Goal: Transaction & Acquisition: Purchase product/service

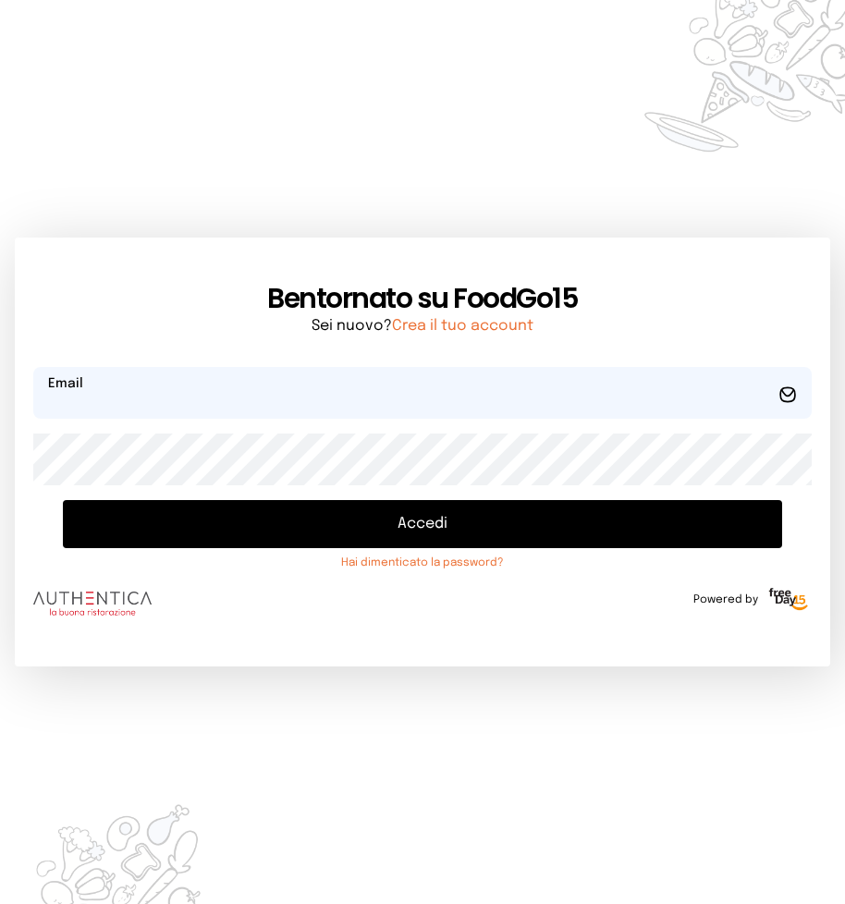
type input "**********"
click at [410, 526] on button "Accedi" at bounding box center [422, 524] width 719 height 48
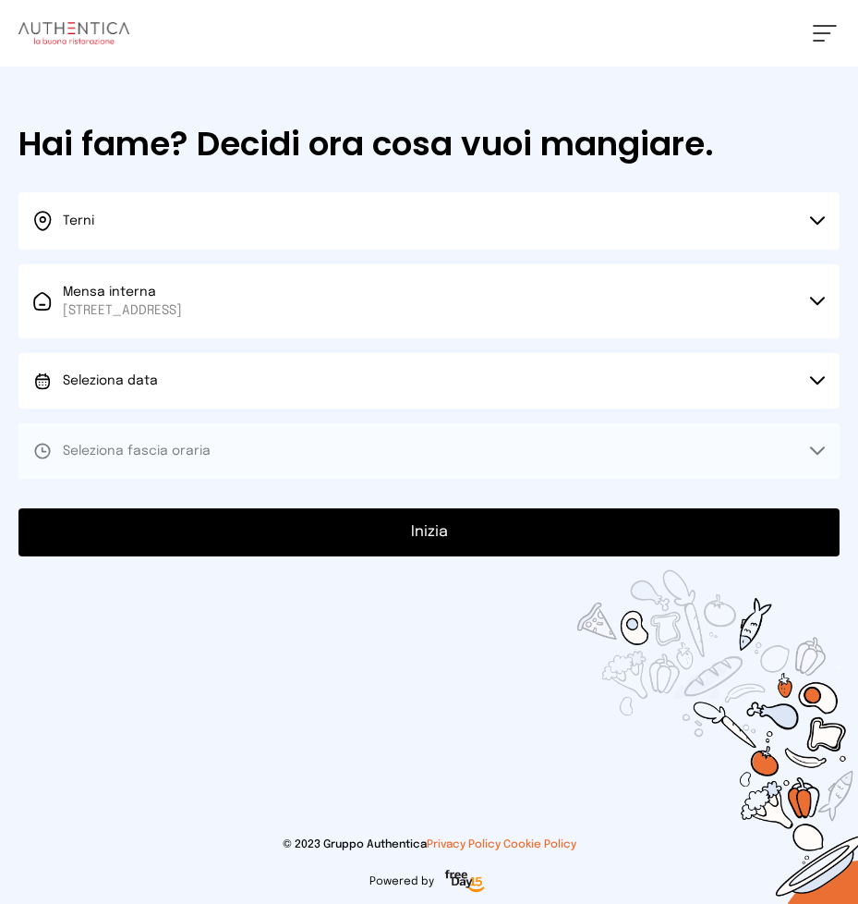
click at [814, 381] on icon at bounding box center [817, 380] width 13 height 6
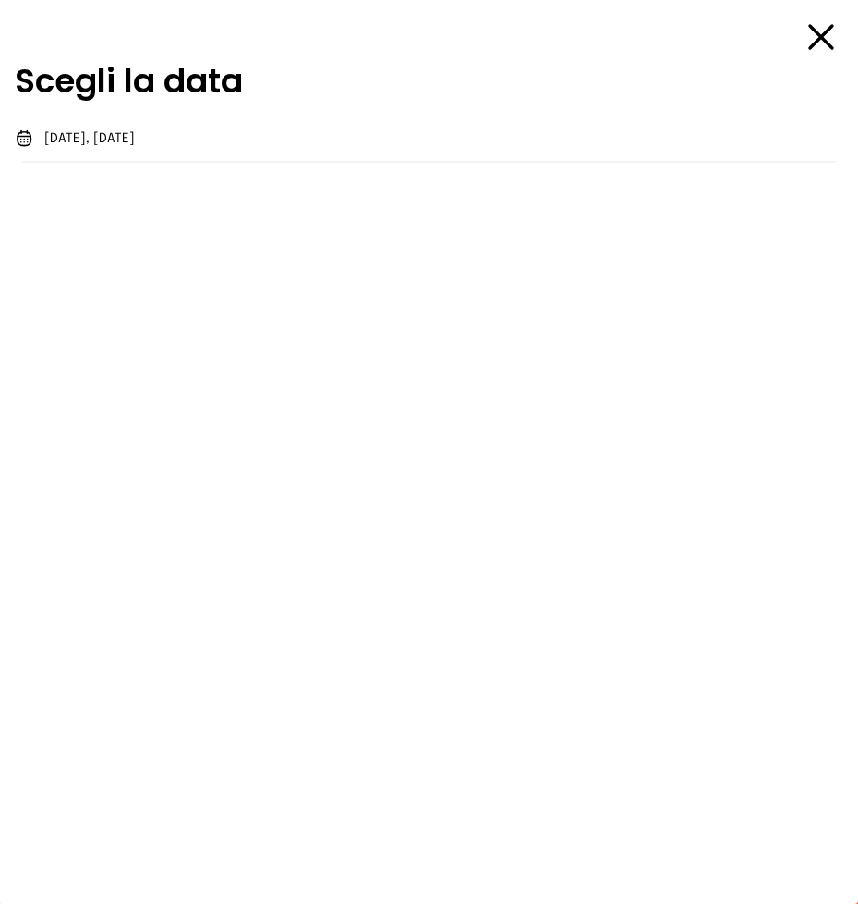
drag, startPoint x: 137, startPoint y: 137, endPoint x: 174, endPoint y: 157, distance: 42.2
click at [135, 137] on span "[DATE], [DATE]" at bounding box center [89, 138] width 91 height 18
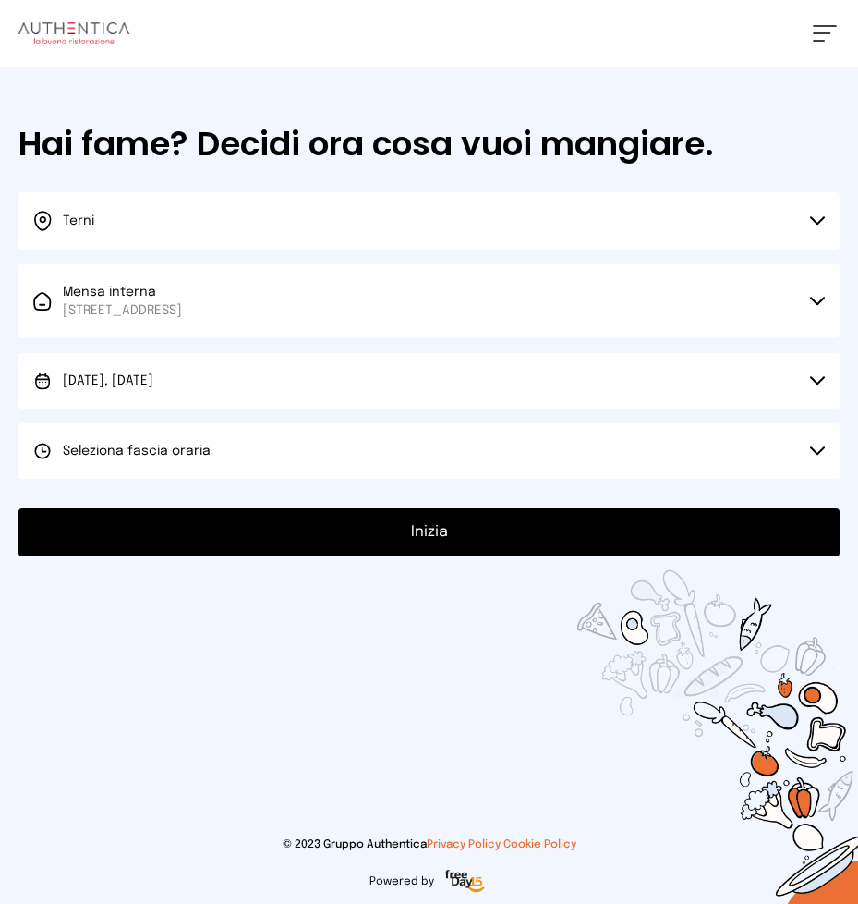
drag, startPoint x: 814, startPoint y: 444, endPoint x: 762, endPoint y: 416, distance: 59.1
click at [812, 443] on button "Seleziona fascia oraria" at bounding box center [428, 450] width 821 height 55
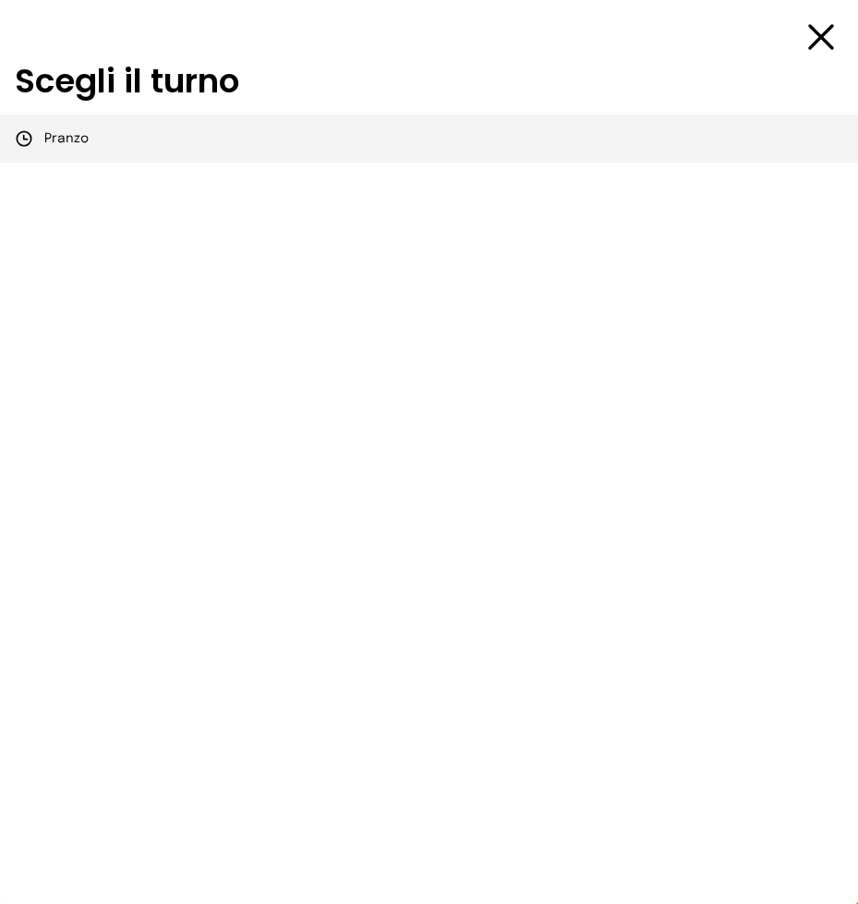
drag, startPoint x: 79, startPoint y: 140, endPoint x: 94, endPoint y: 160, distance: 25.0
click at [76, 140] on span "Pranzo" at bounding box center [66, 138] width 44 height 18
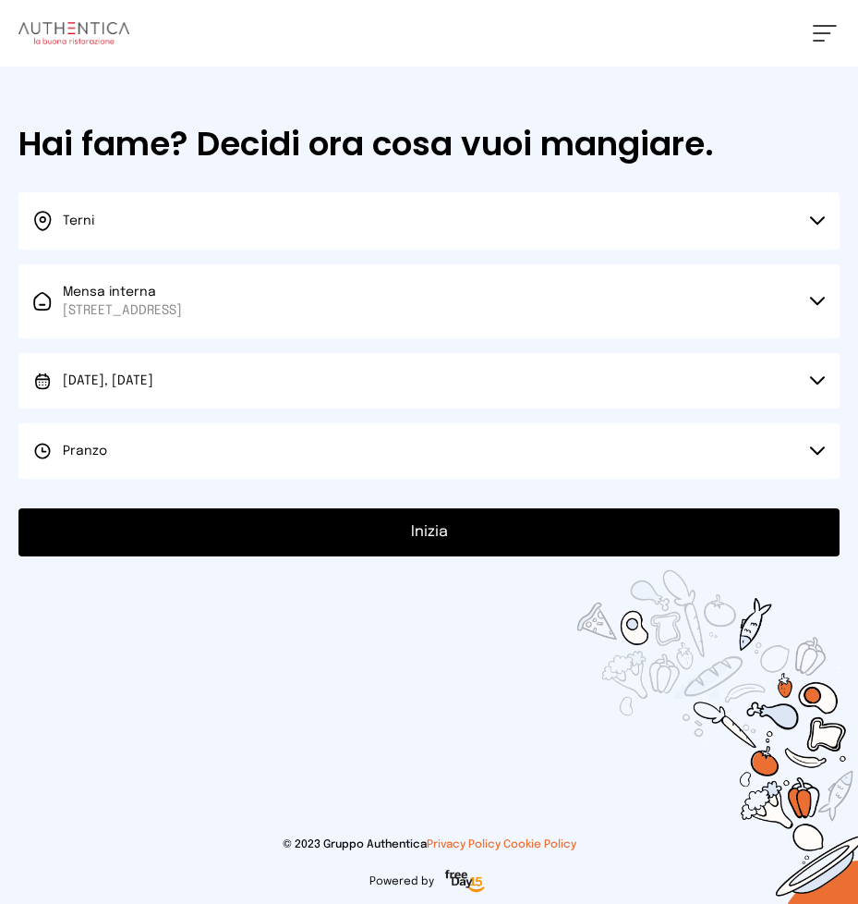
click at [418, 533] on button "Inizia" at bounding box center [428, 532] width 821 height 48
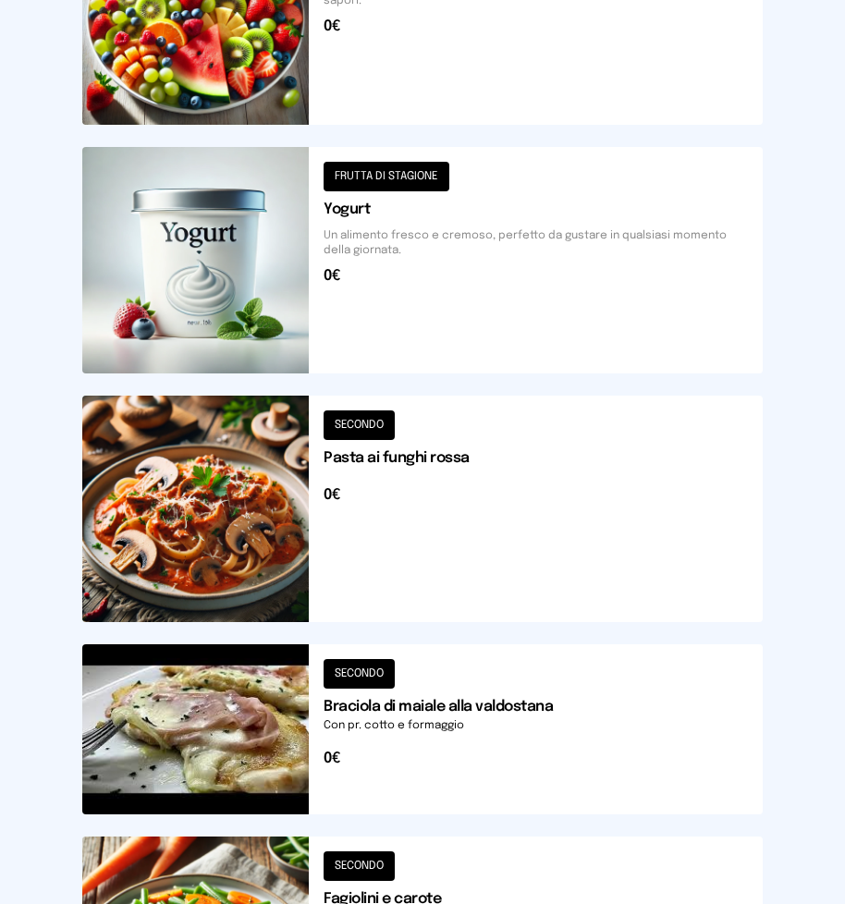
scroll to position [1970, 0]
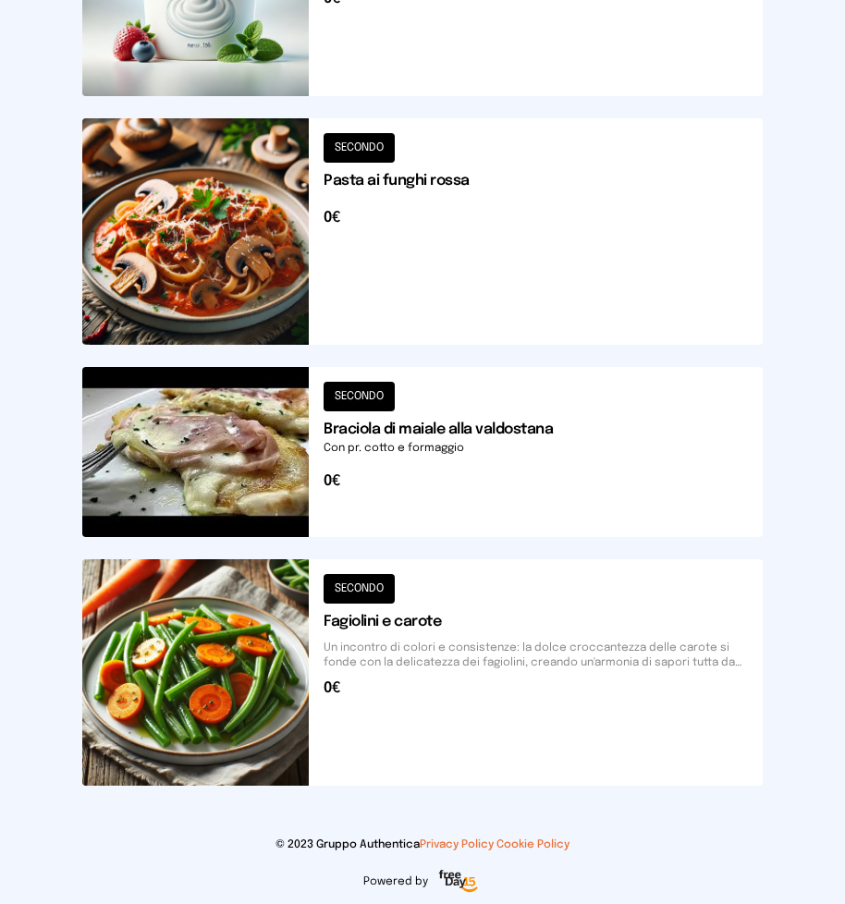
click at [412, 462] on button at bounding box center [422, 452] width 680 height 170
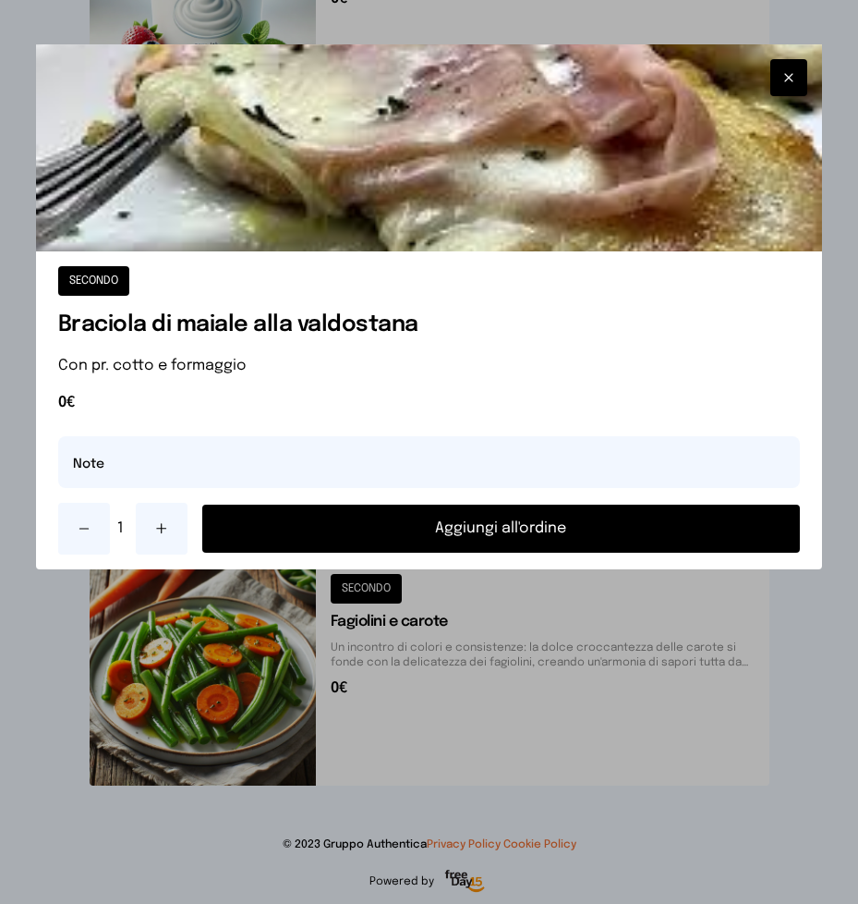
click at [464, 528] on button "Aggiungi all'ordine" at bounding box center [501, 528] width 599 height 48
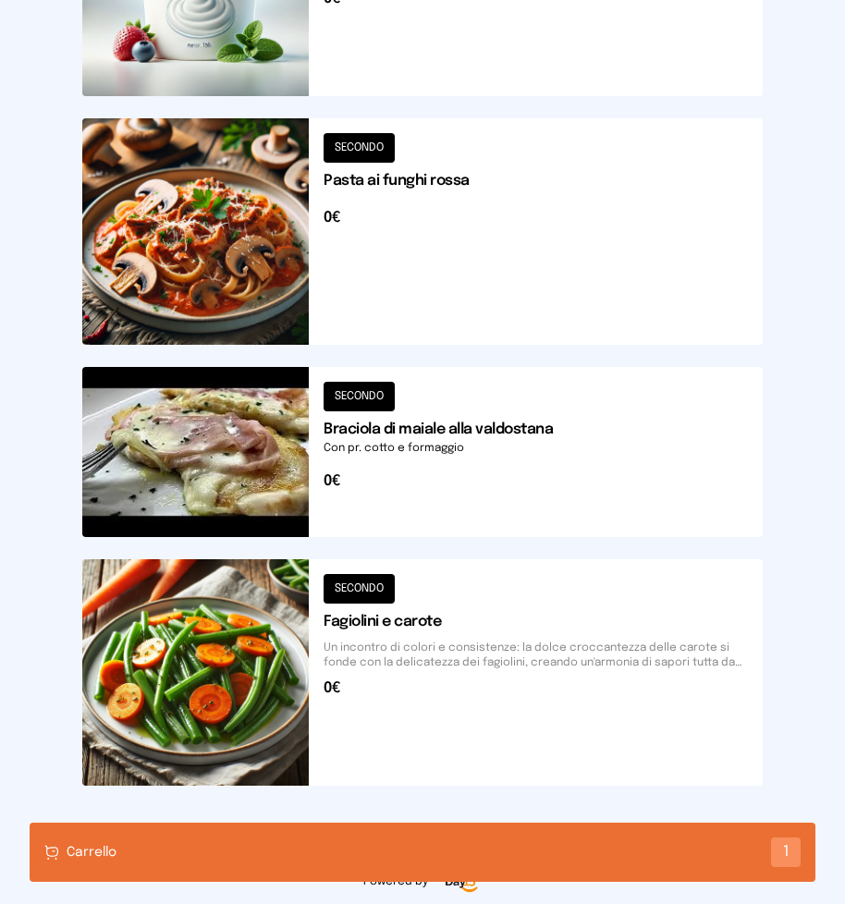
click at [395, 236] on button at bounding box center [422, 231] width 680 height 226
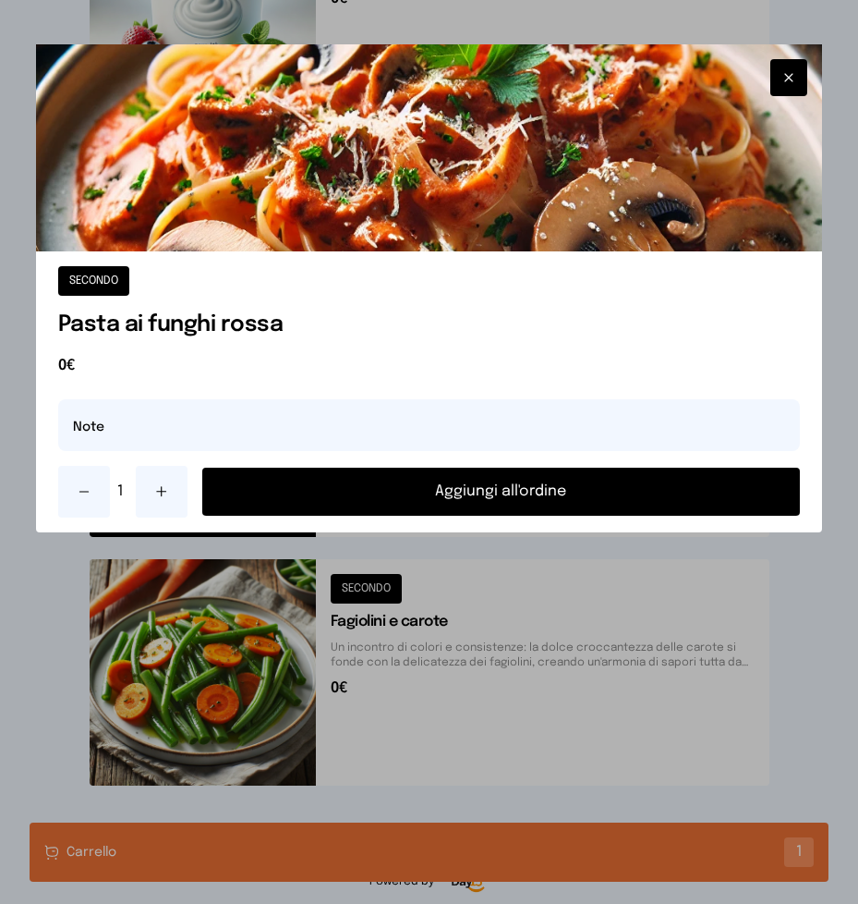
click at [464, 487] on button "Aggiungi all'ordine" at bounding box center [501, 492] width 599 height 48
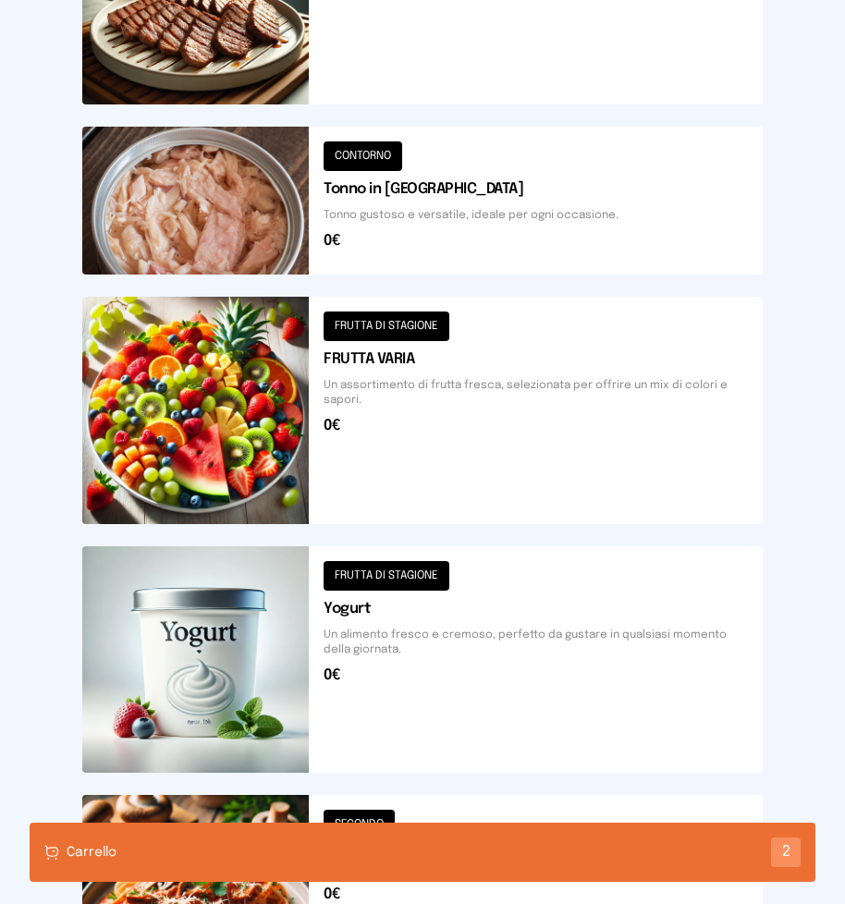
scroll to position [1109, 0]
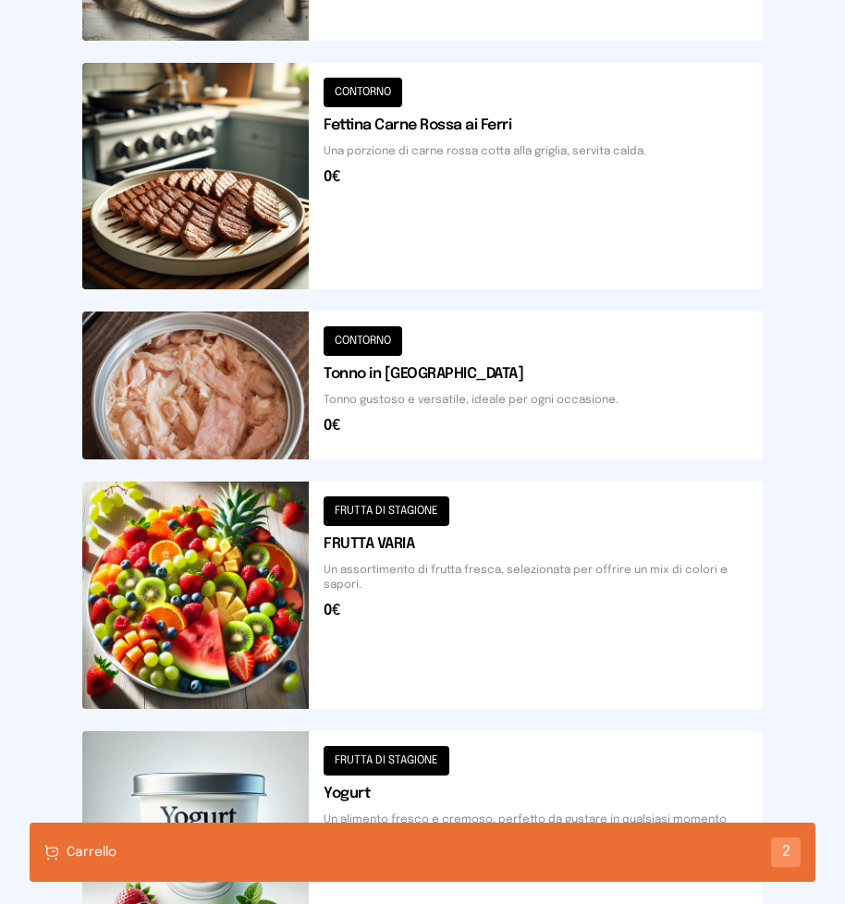
click at [246, 402] on button at bounding box center [422, 385] width 680 height 148
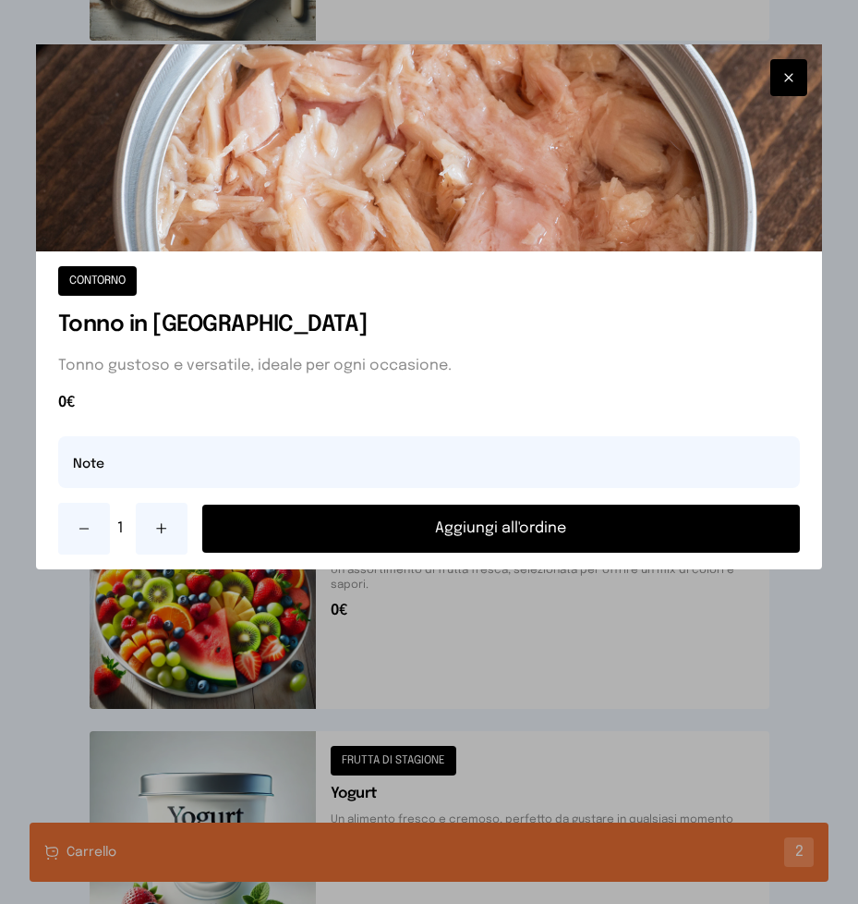
click at [404, 529] on button "Aggiungi all'ordine" at bounding box center [501, 528] width 599 height 48
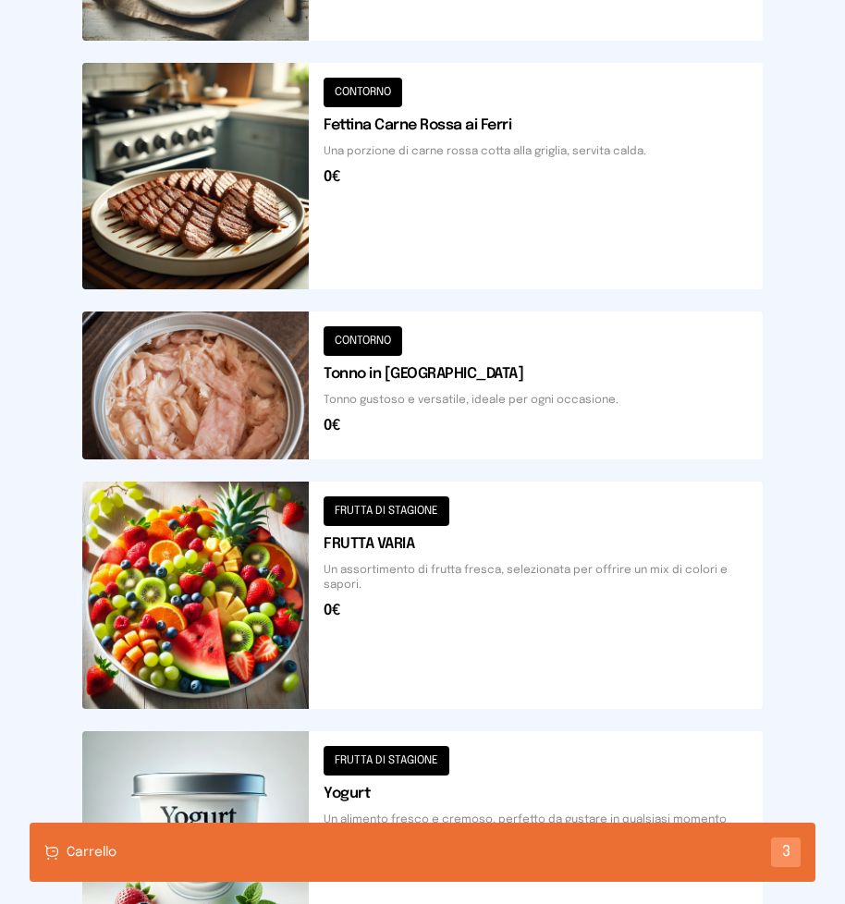
click at [261, 844] on div "Carrello 3" at bounding box center [422, 851] width 785 height 59
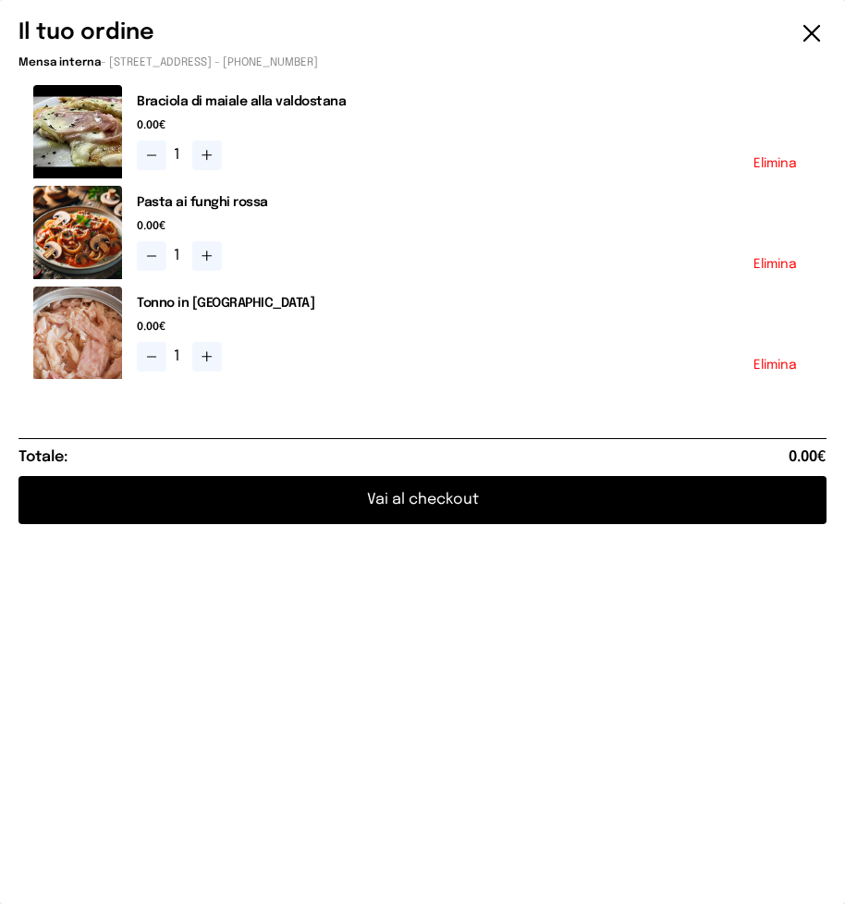
click at [775, 359] on button "Elimina" at bounding box center [774, 365] width 43 height 13
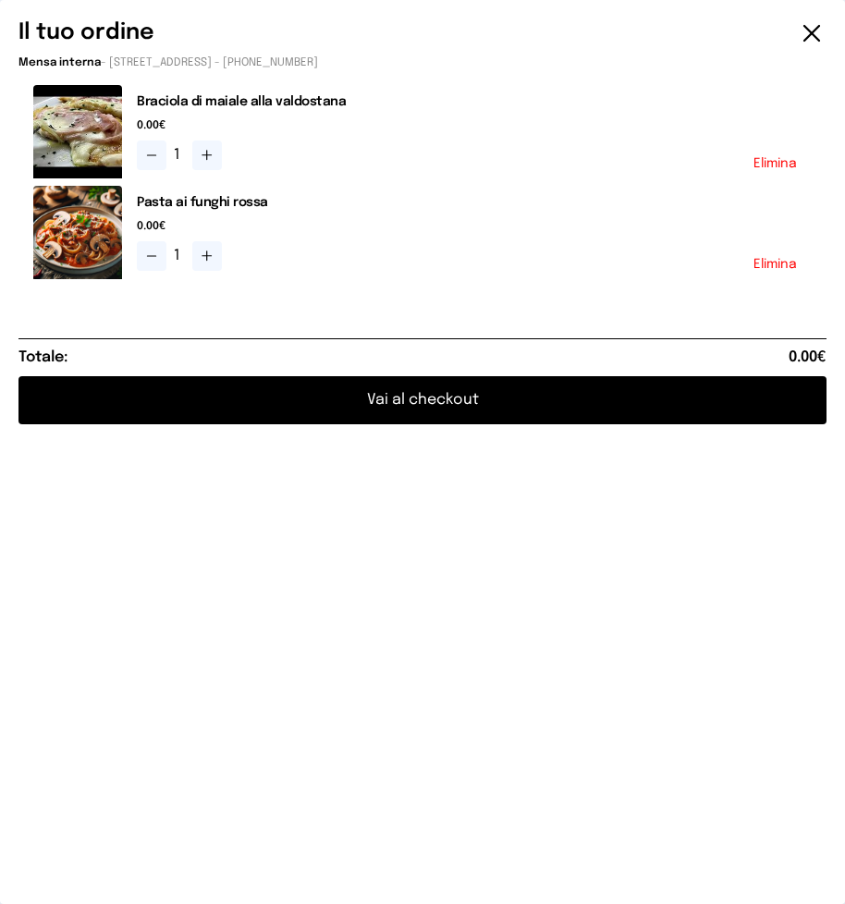
click at [432, 404] on button "Vai al checkout" at bounding box center [422, 400] width 808 height 48
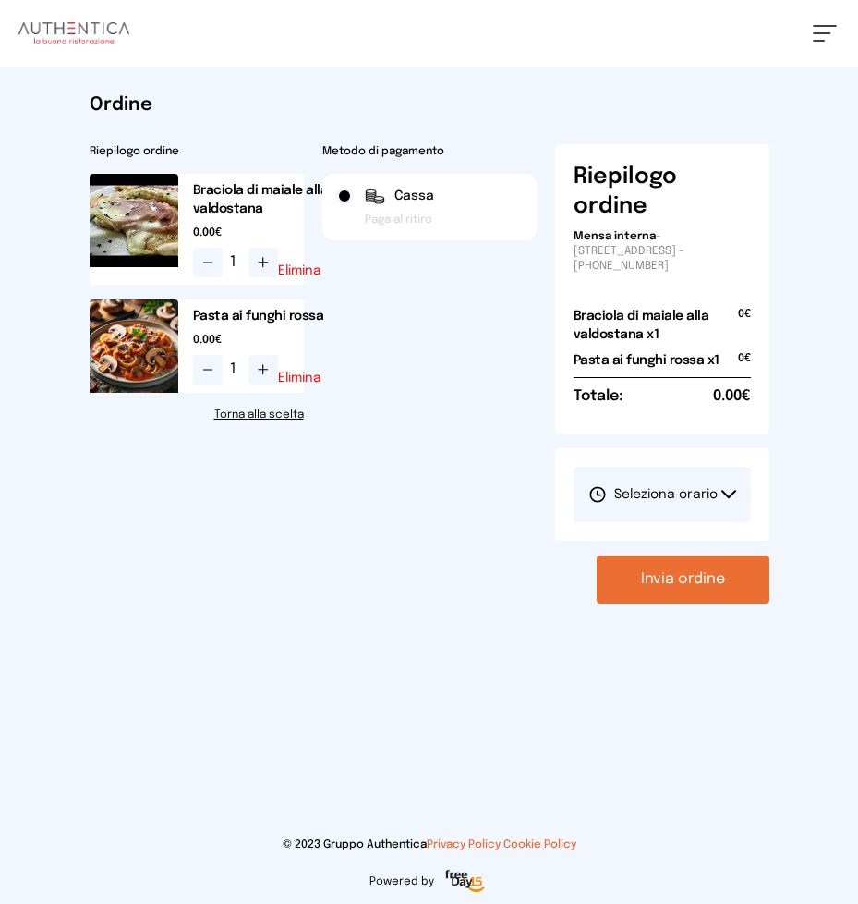
click at [725, 493] on icon at bounding box center [729, 494] width 13 height 6
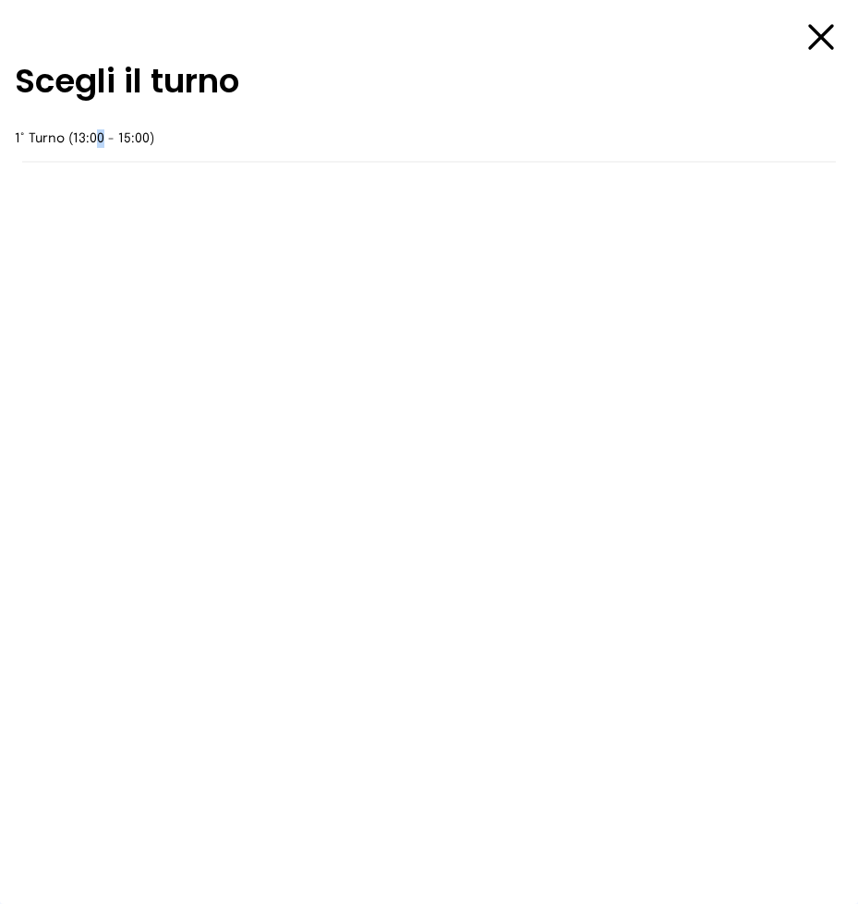
click at [96, 139] on span "1° Turno (13:00 - 15:00)" at bounding box center [85, 138] width 140 height 18
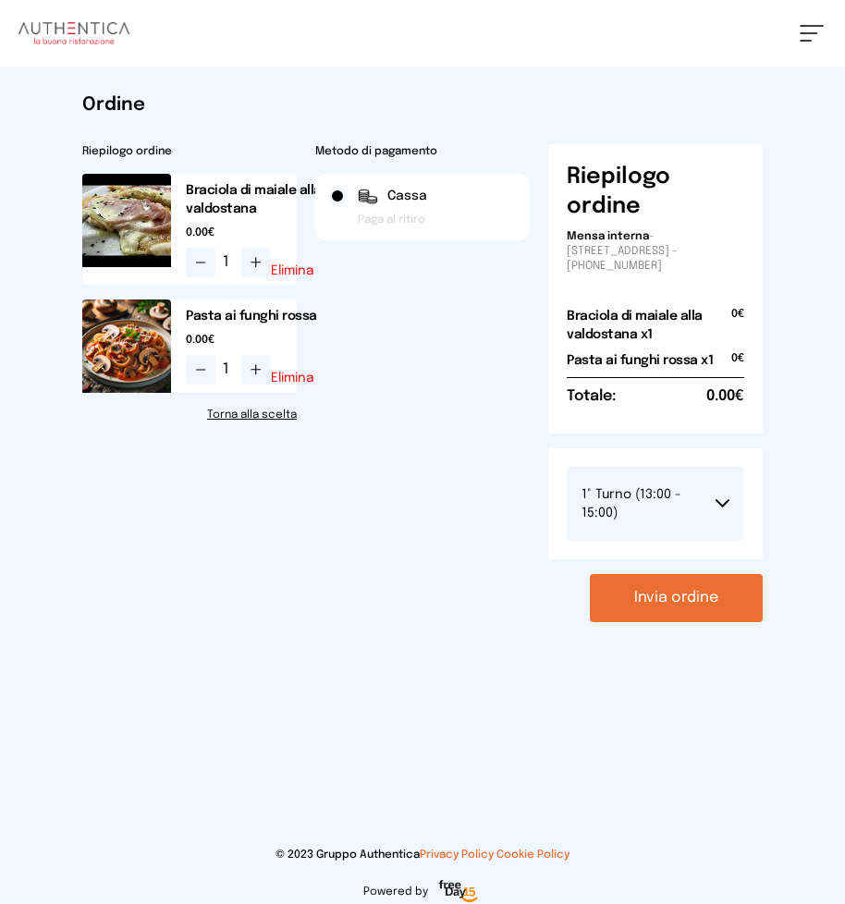
click at [654, 600] on button "Invia ordine" at bounding box center [676, 598] width 173 height 48
